Goal: Register for event/course

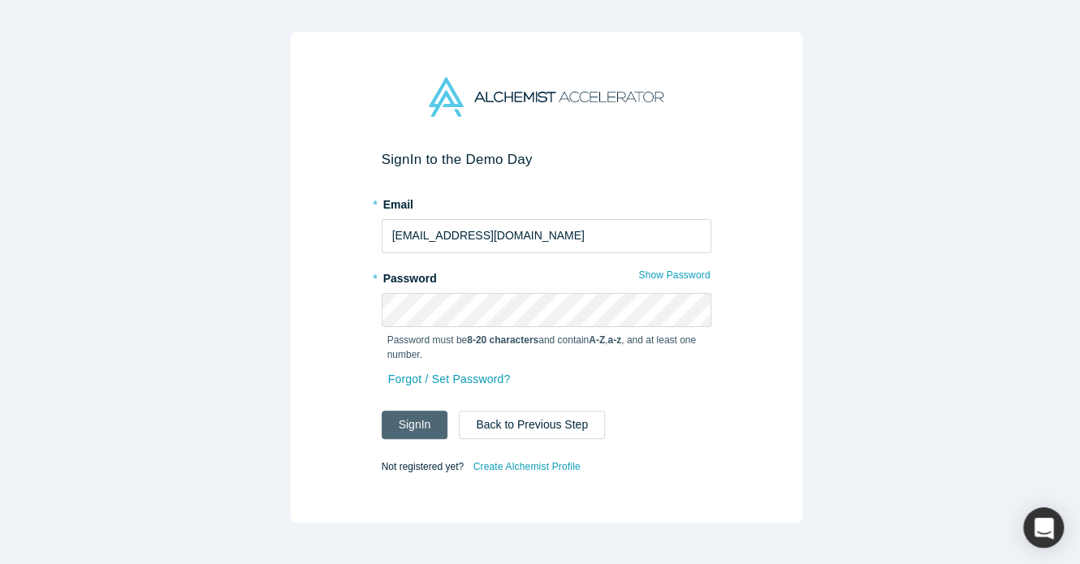
click at [425, 416] on button "Sign In" at bounding box center [415, 425] width 67 height 28
